Goal: Transaction & Acquisition: Purchase product/service

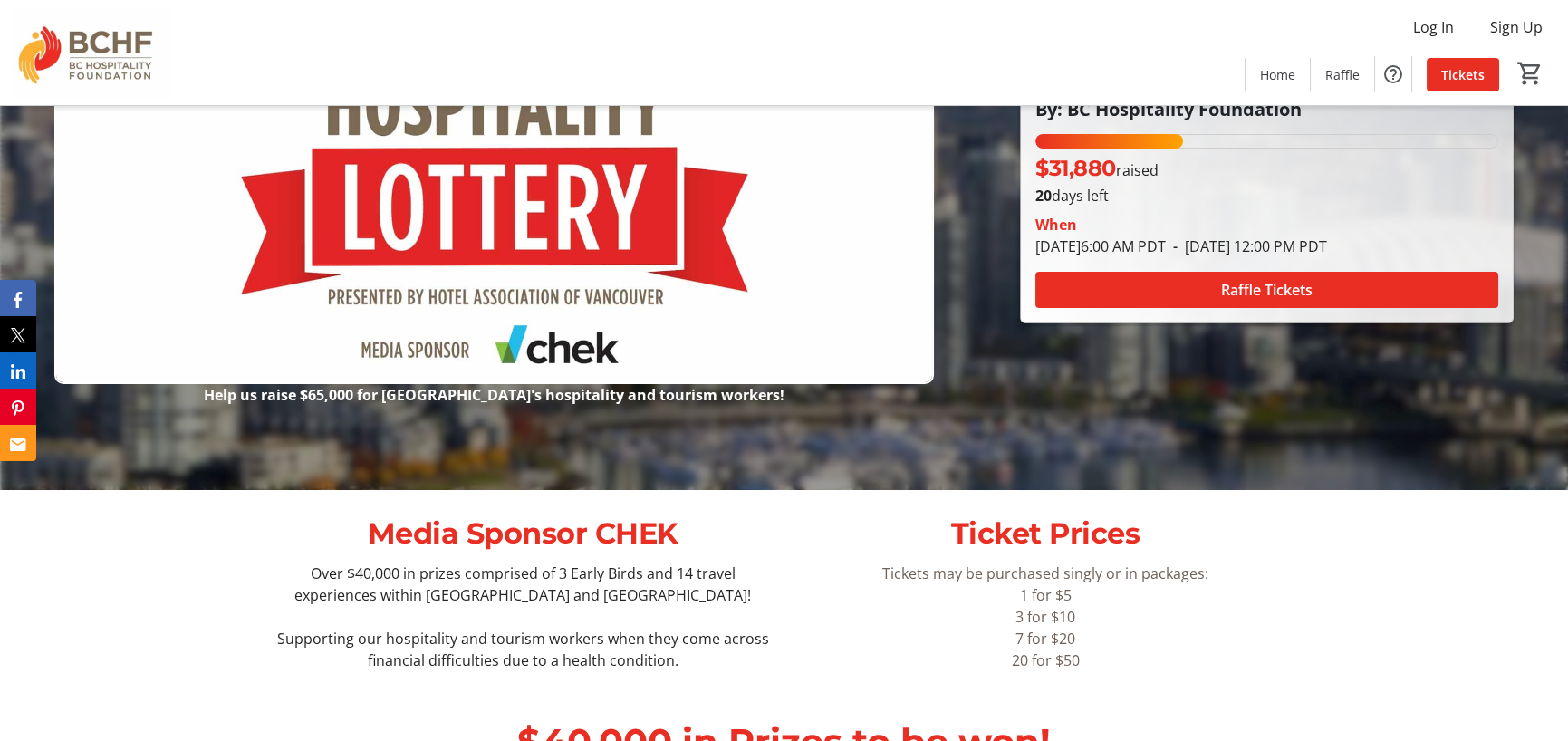
scroll to position [362, 0]
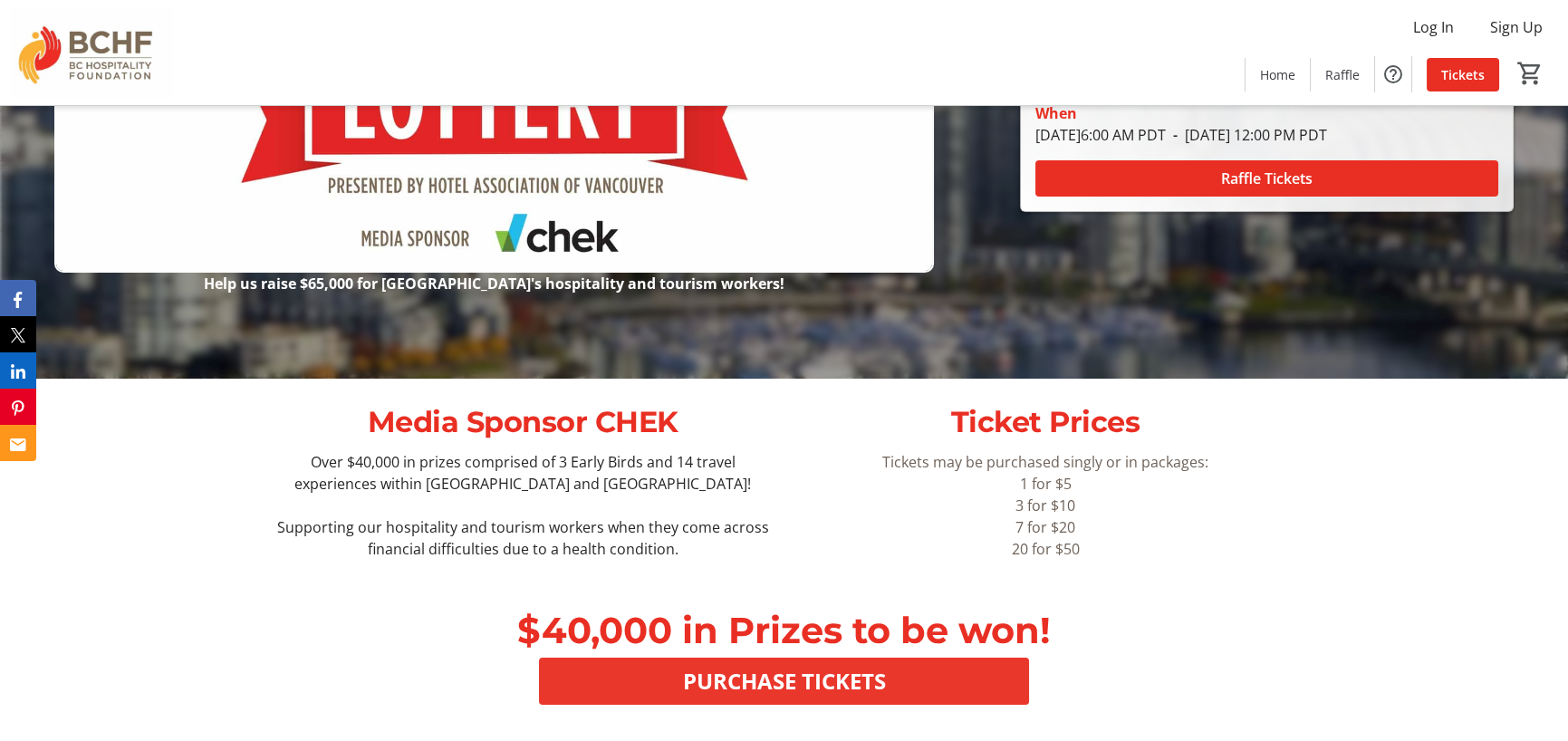
click at [853, 680] on span "PURCHASE TICKETS" at bounding box center [783, 680] width 203 height 33
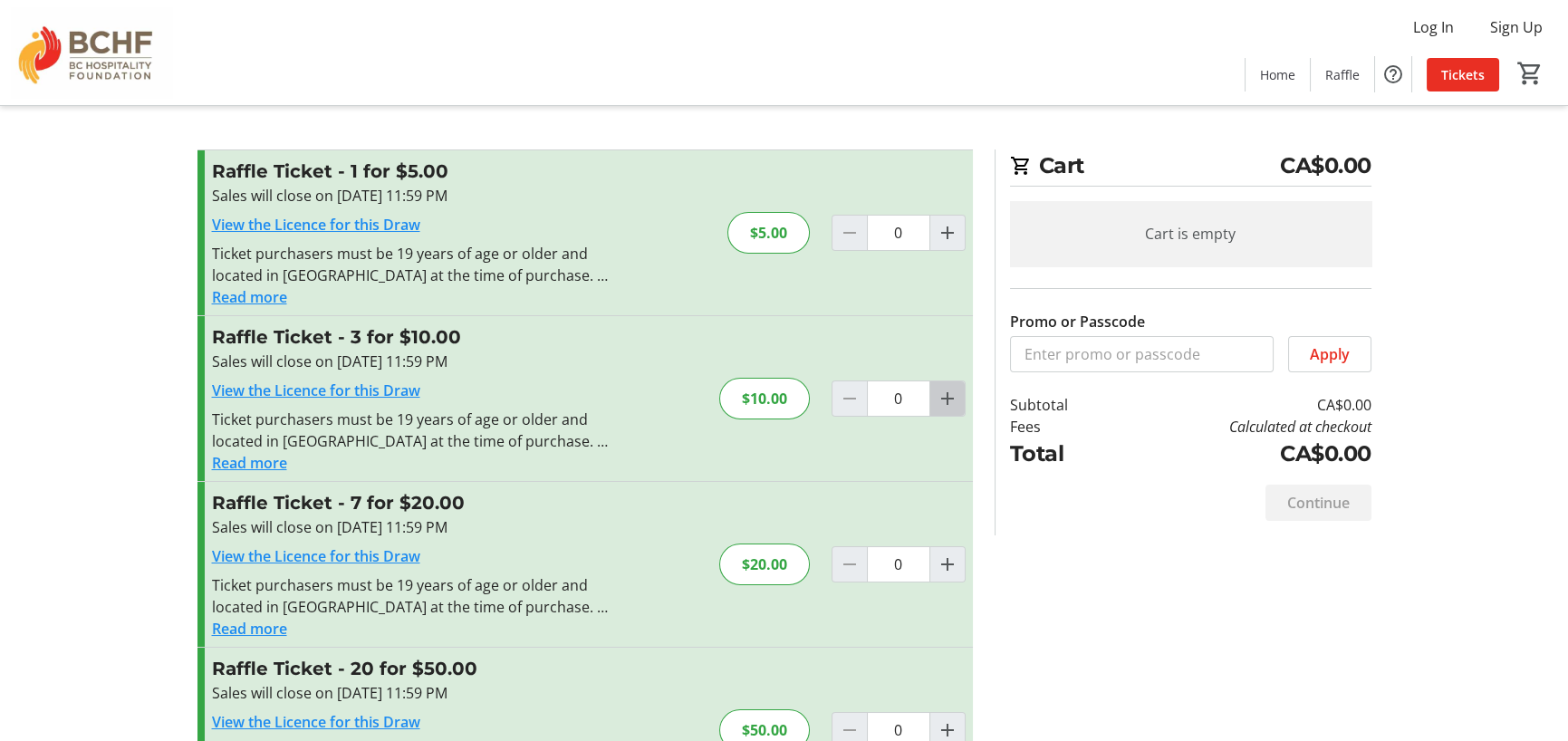
click at [942, 402] on mat-icon "Increment by one" at bounding box center [947, 399] width 22 height 22
type input "1"
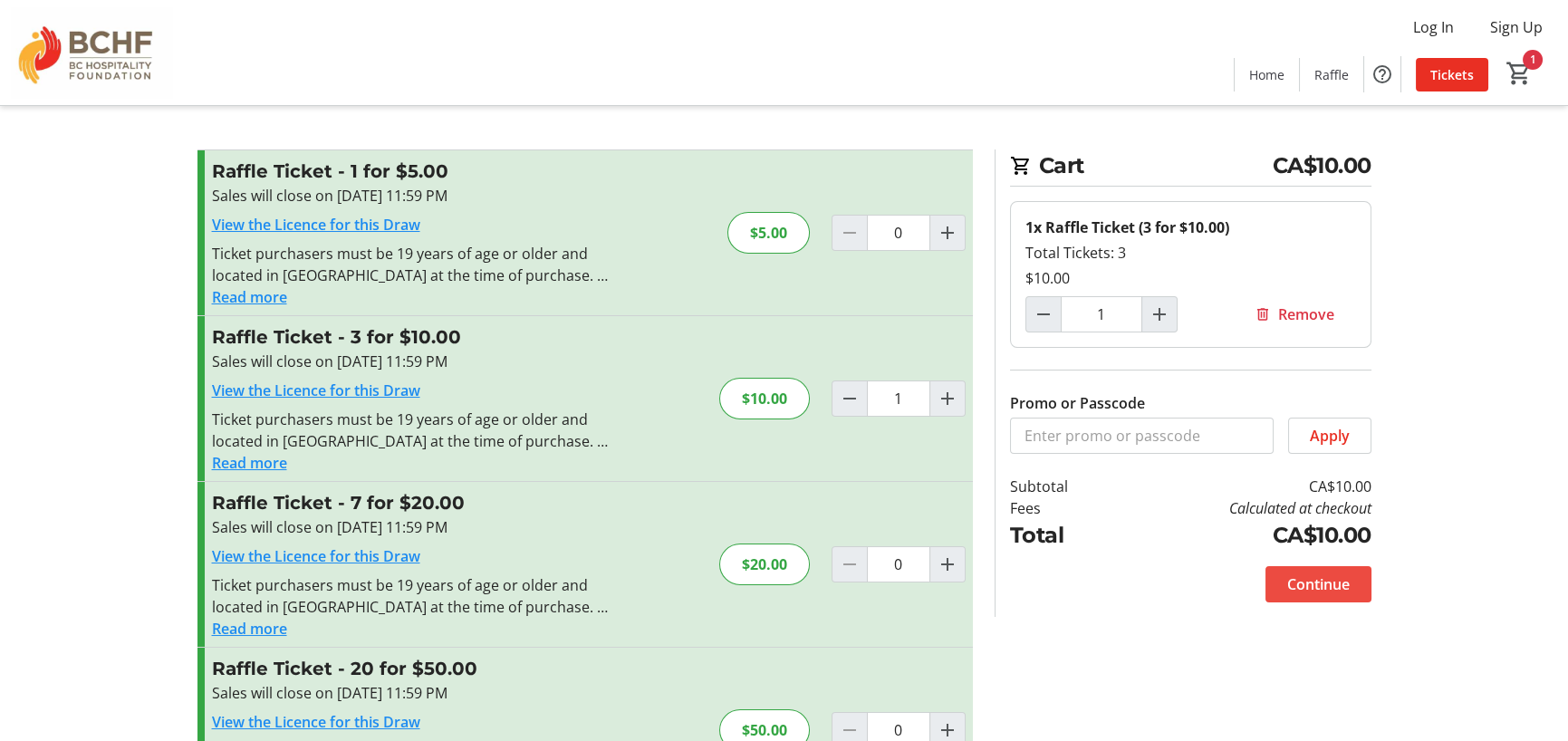
click at [1336, 589] on span "Continue" at bounding box center [1317, 584] width 63 height 22
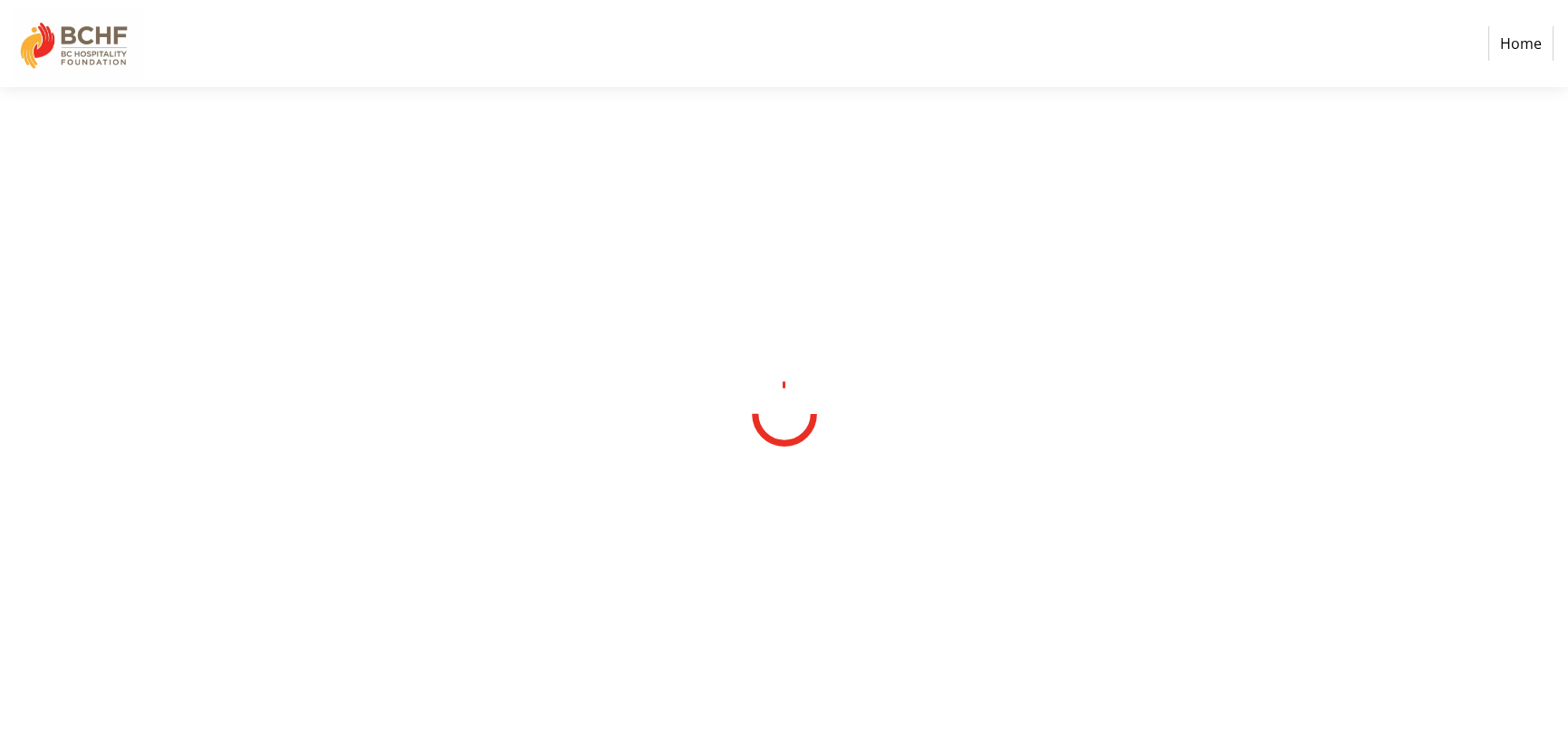
select select "CA"
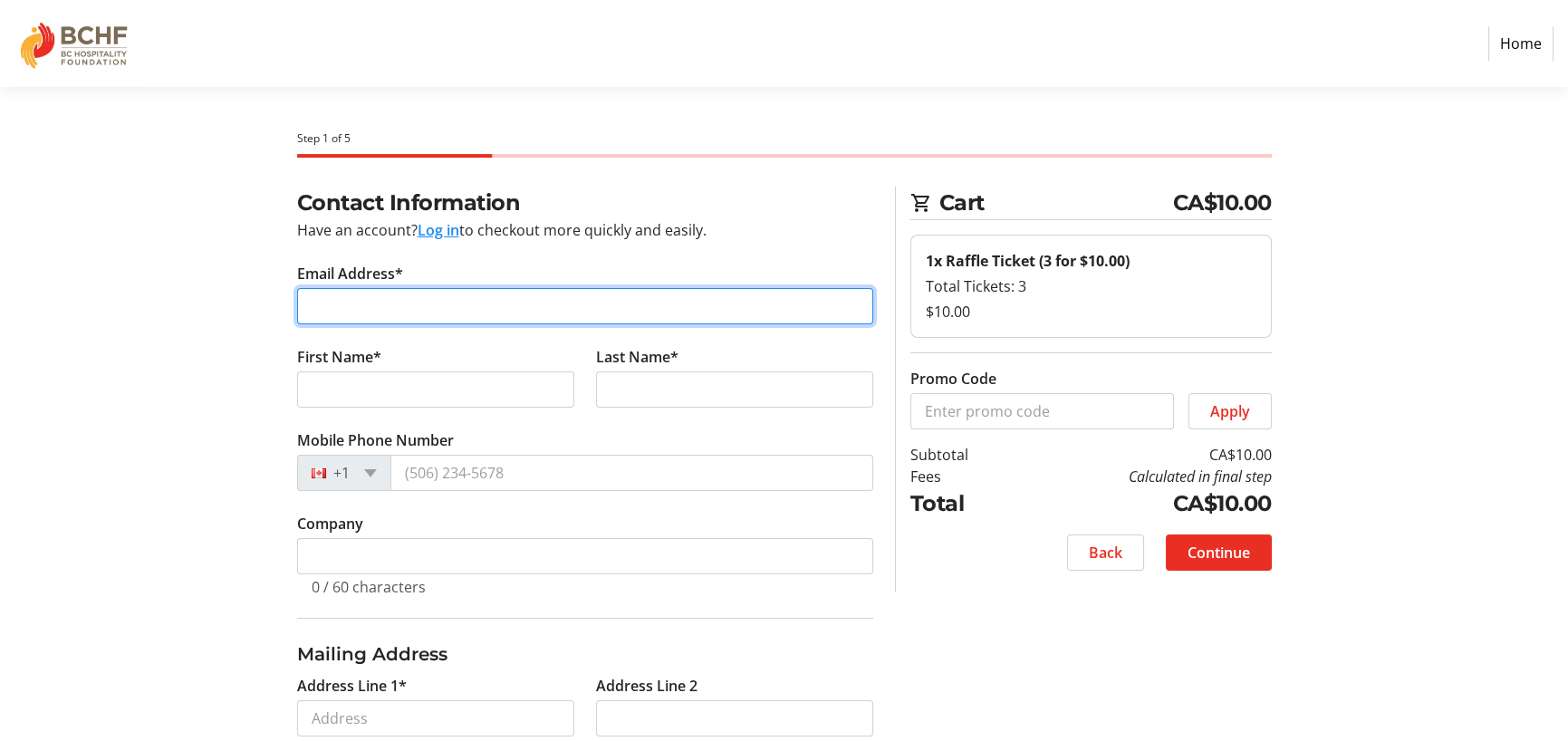
click at [536, 315] on input "Email Address*" at bounding box center [585, 305] width 576 height 36
type input "[EMAIL_ADDRESS][DOMAIN_NAME]"
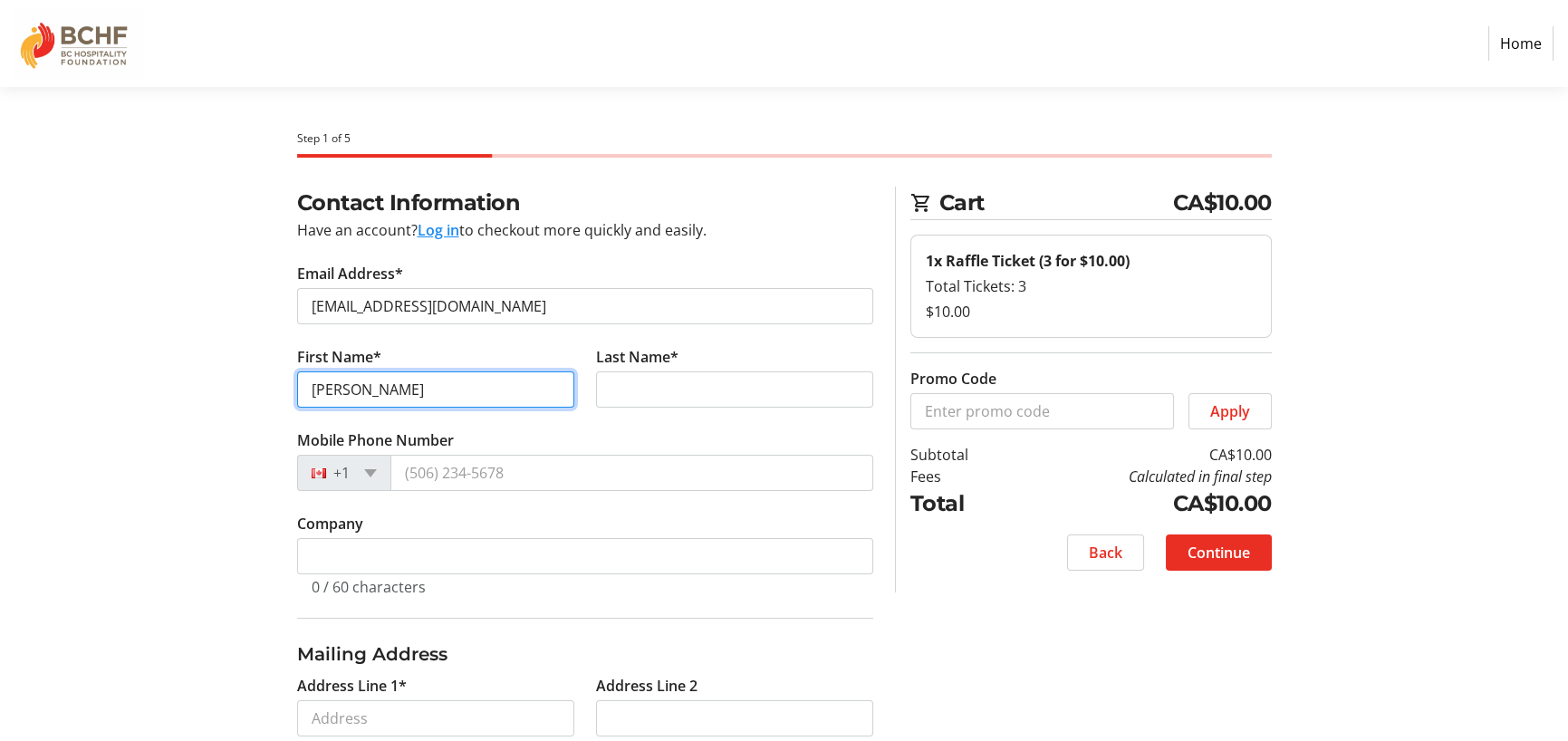
type input "[PERSON_NAME]"
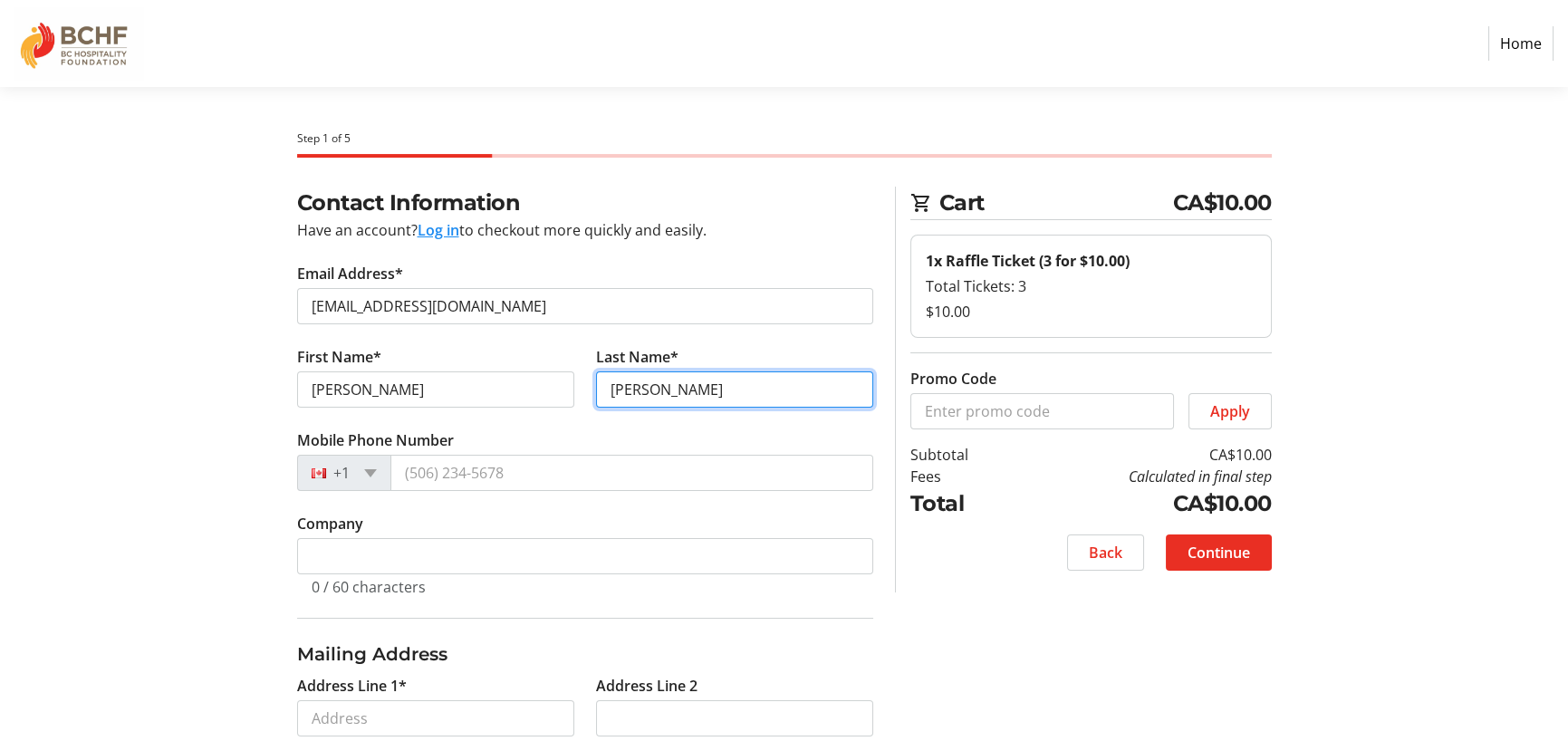
type input "[PERSON_NAME]"
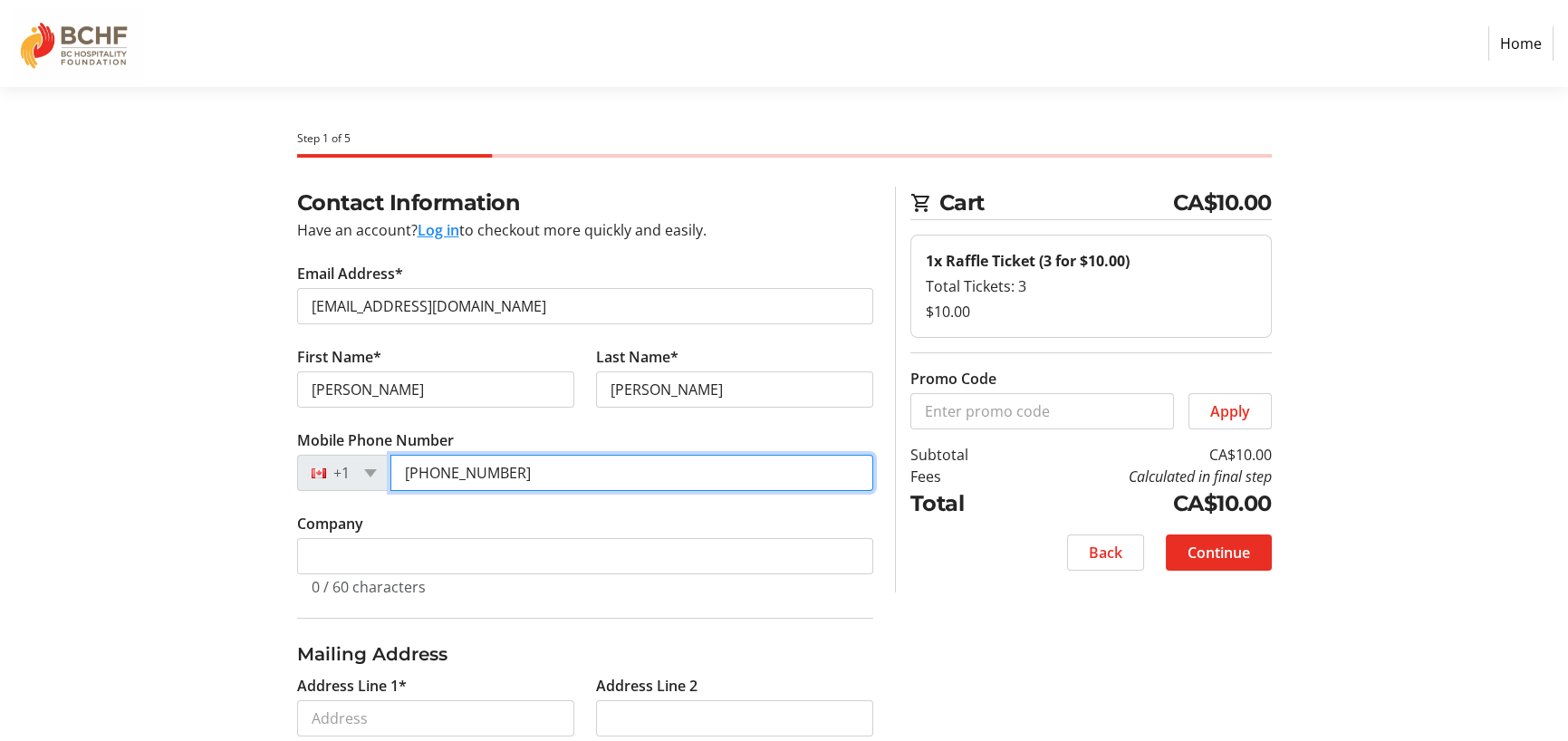
type input "[PHONE_NUMBER]"
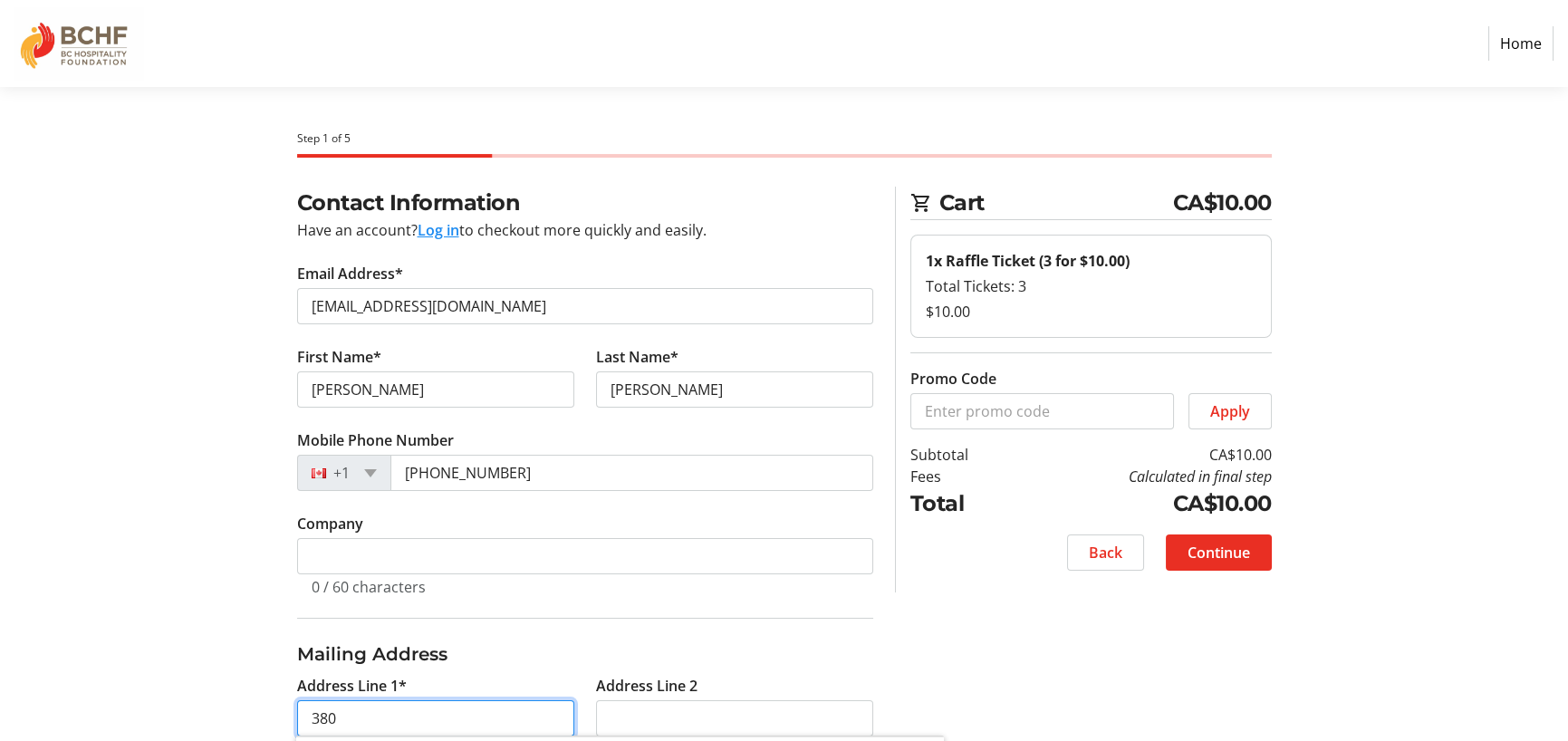
type input "[STREET_ADDRESS]"
type input "[GEOGRAPHIC_DATA]"
select select "BC"
type input "V5V 1J5"
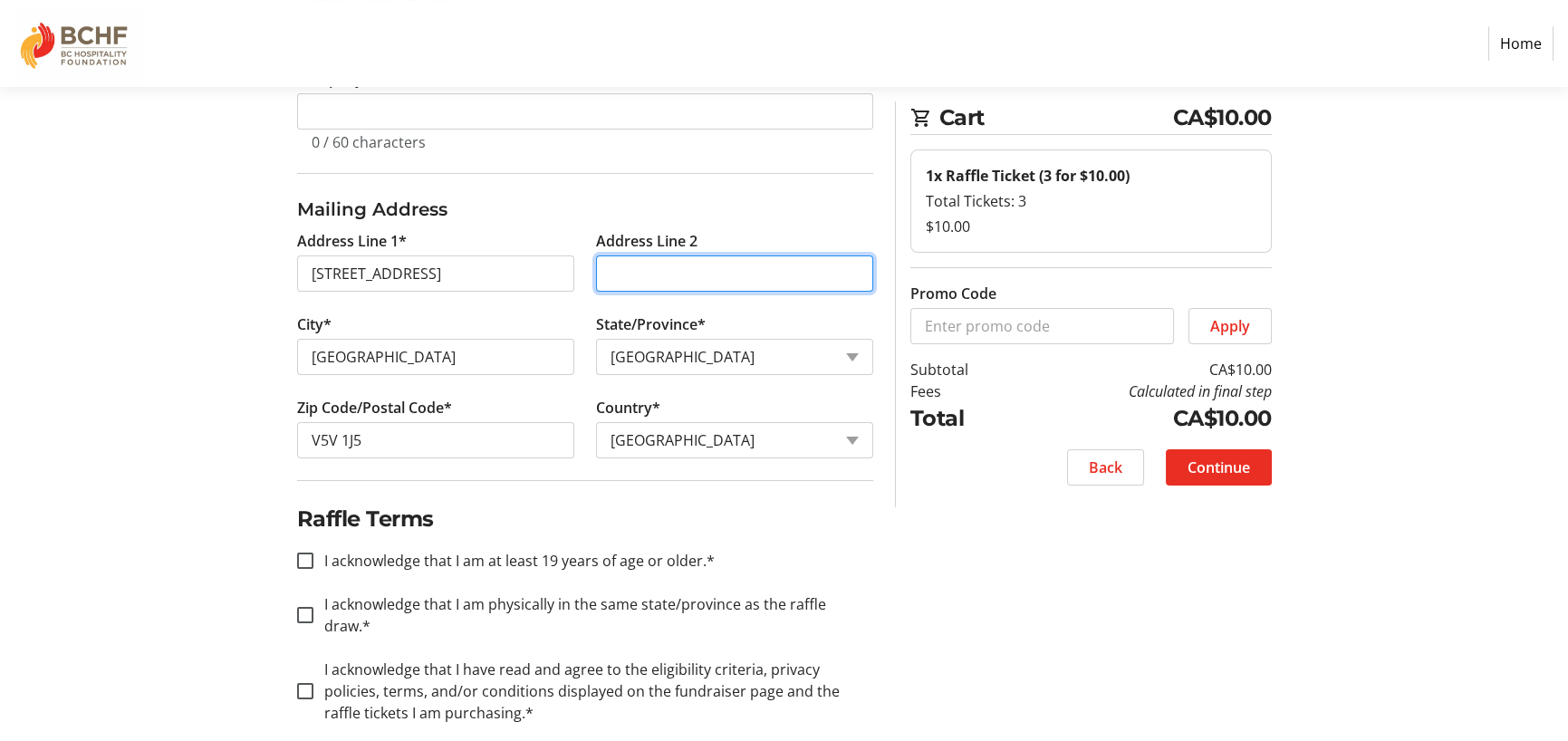
scroll to position [447, 0]
click at [307, 560] on input "I acknowledge that I am at least 19 years of age or older.*" at bounding box center [305, 558] width 16 height 16
checkbox input "true"
click at [297, 605] on input "I acknowledge that I am physically in the same state/province as the raffle dra…" at bounding box center [305, 613] width 16 height 16
checkbox input "true"
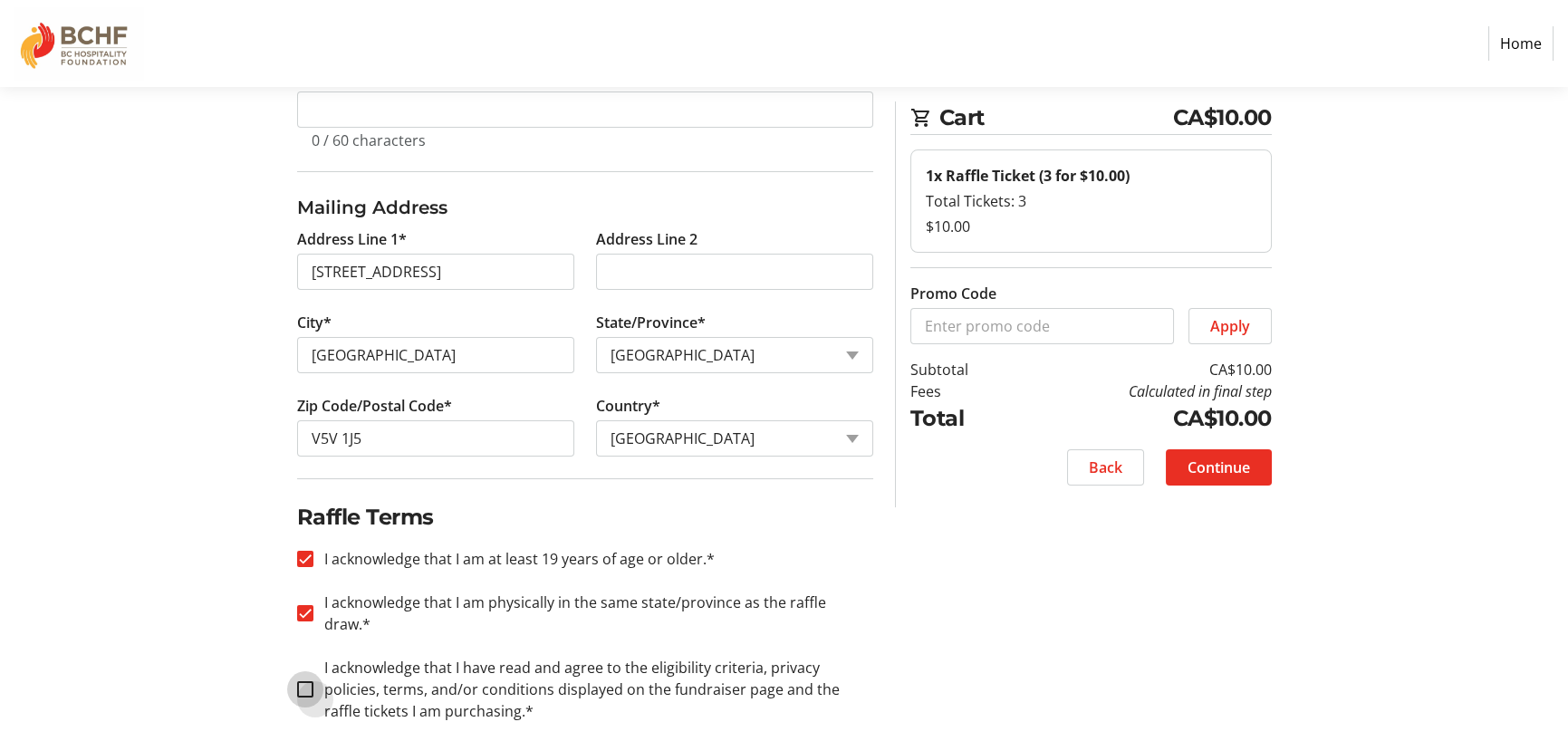
click at [298, 680] on input "I acknowledge that I have read and agree to the eligibility criteria, privacy p…" at bounding box center [305, 688] width 16 height 16
checkbox input "true"
click at [1230, 474] on span "Continue" at bounding box center [1218, 467] width 63 height 22
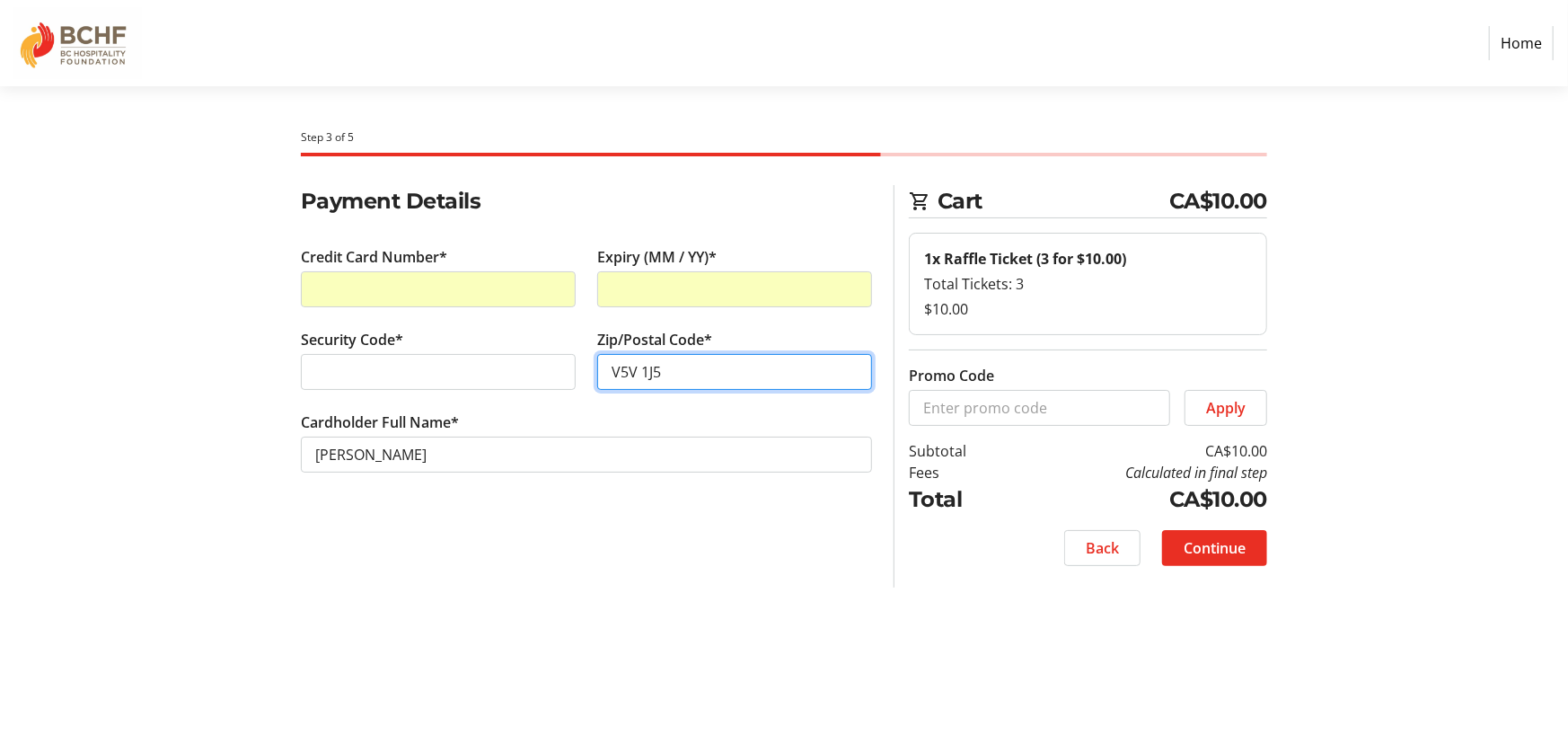
type input "V5V 1J5"
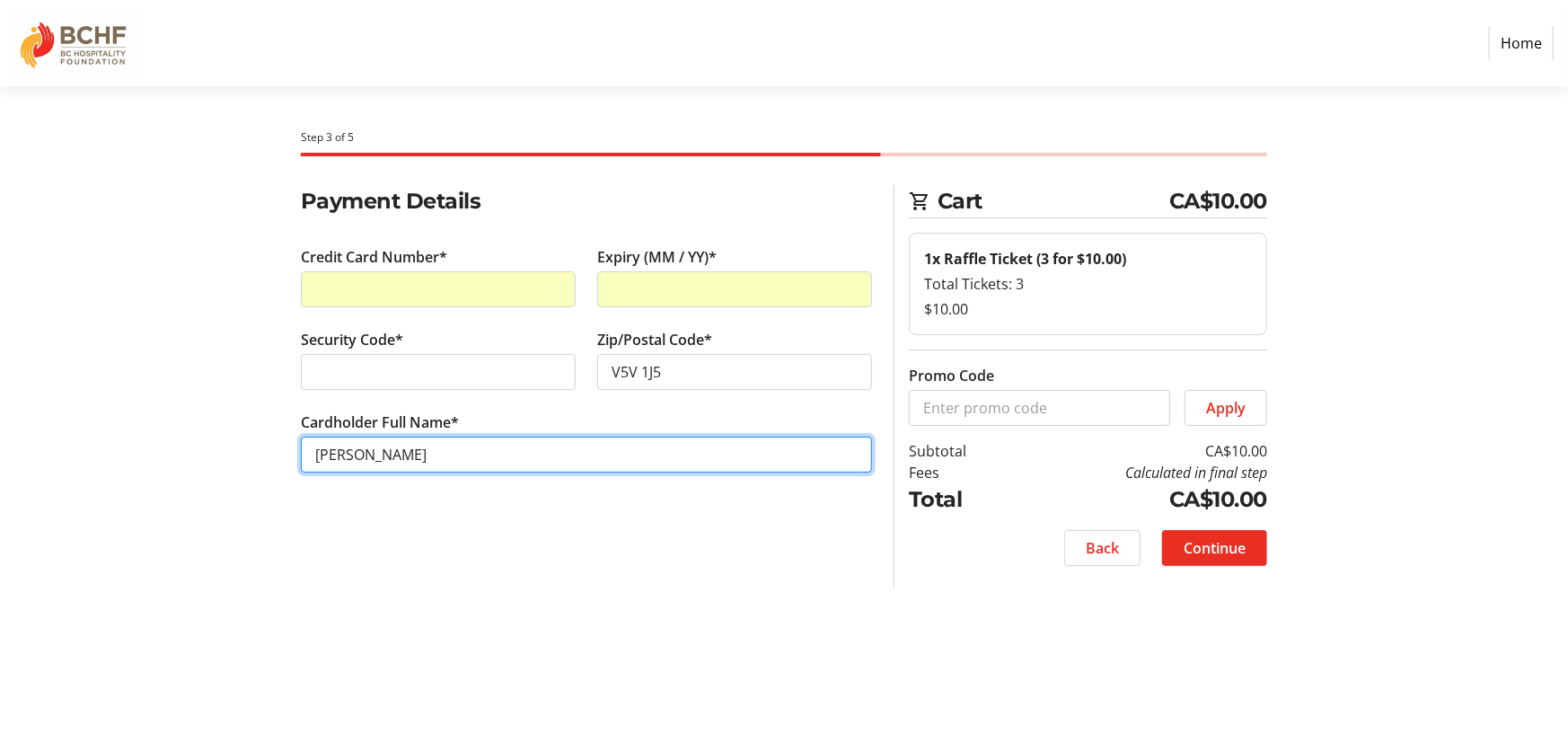
click at [367, 450] on input "[PERSON_NAME]" at bounding box center [586, 454] width 571 height 36
type input "[PERSON_NAME]"
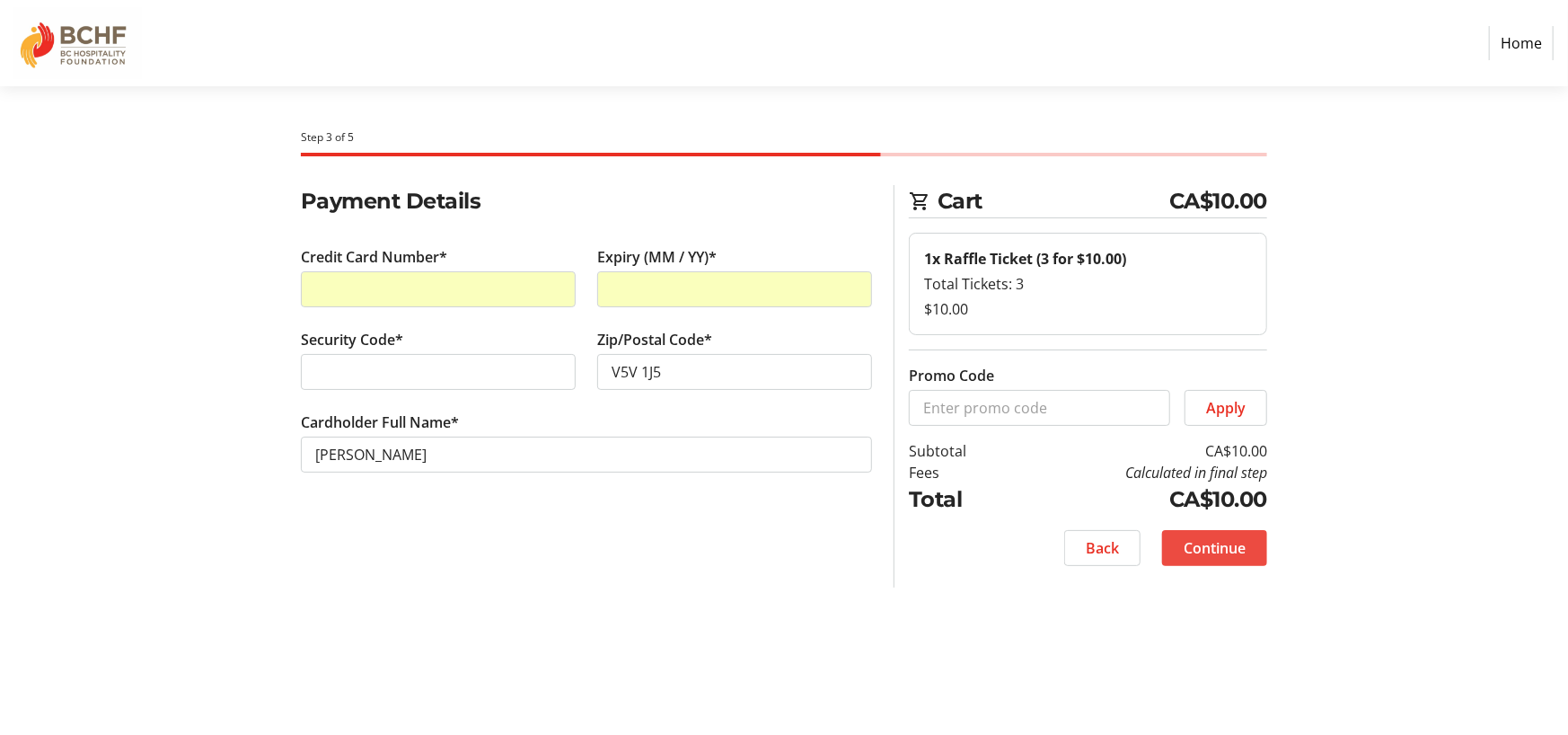
click at [1219, 552] on span "Continue" at bounding box center [1215, 548] width 62 height 22
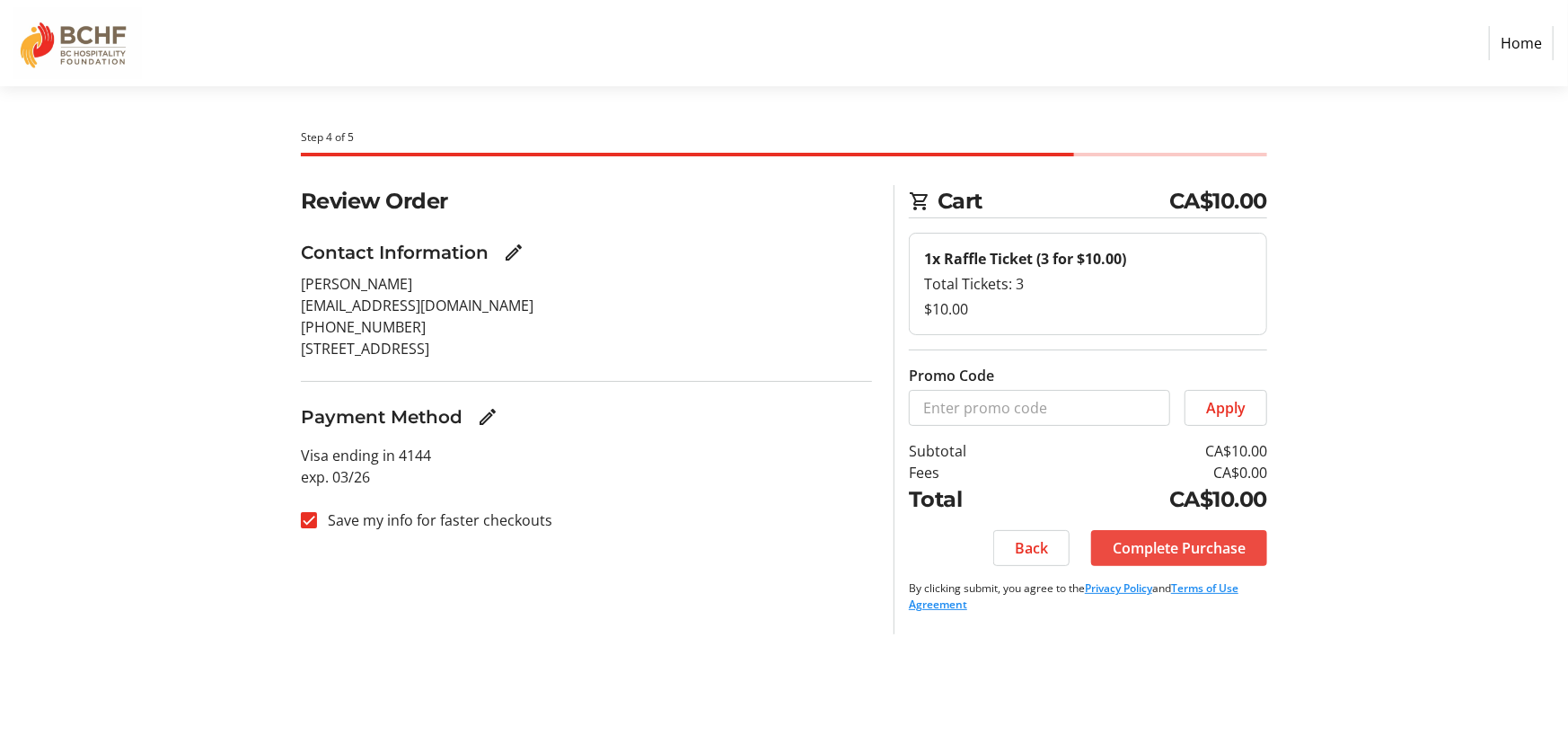
click at [1196, 547] on span "Complete Purchase" at bounding box center [1179, 548] width 133 height 22
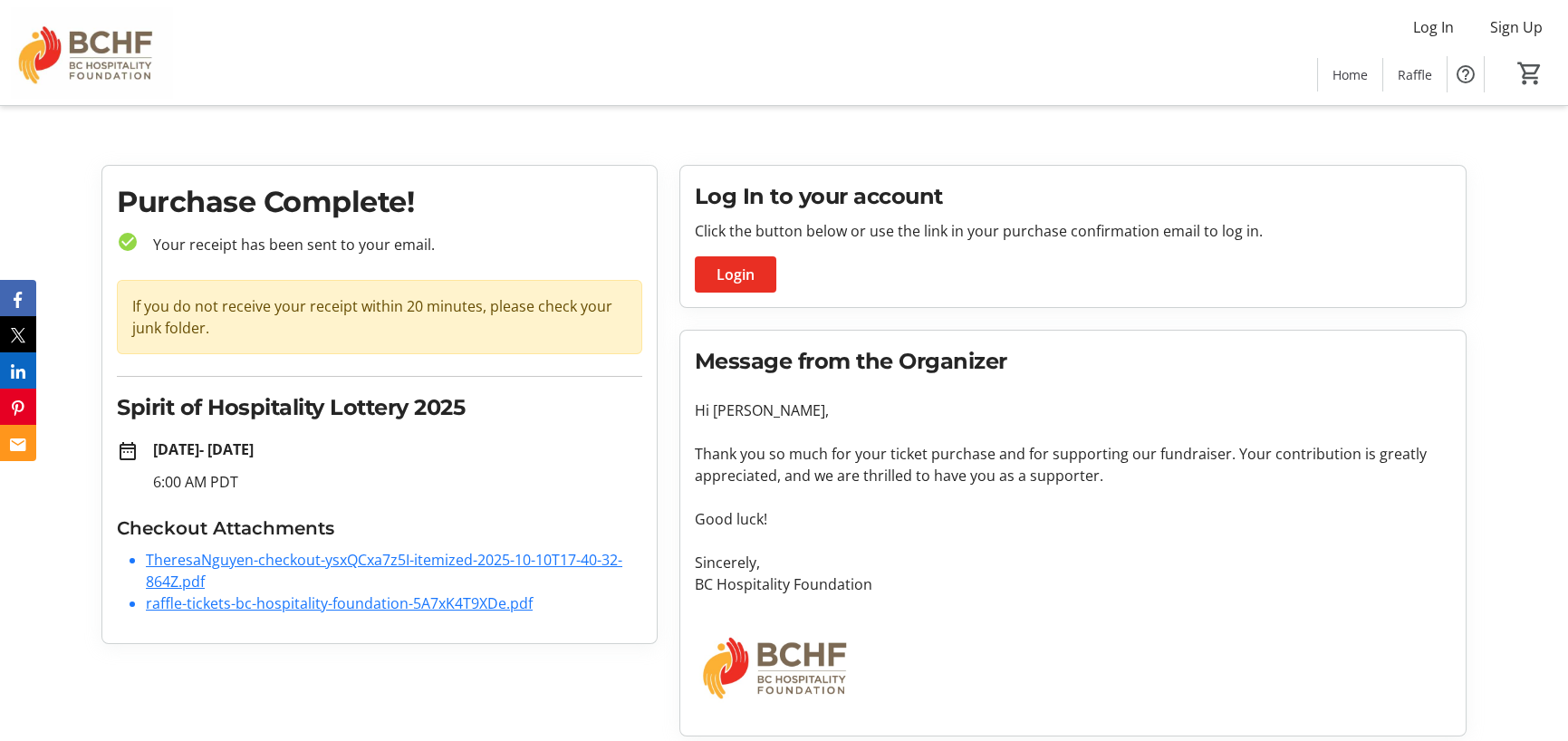
click at [438, 562] on link "TheresaNguyen-checkout-ysxQCxa7z5I-itemized-2025-10-10T17-40-32-864Z.pdf" at bounding box center [384, 570] width 477 height 42
